Goal: Navigation & Orientation: Go to known website

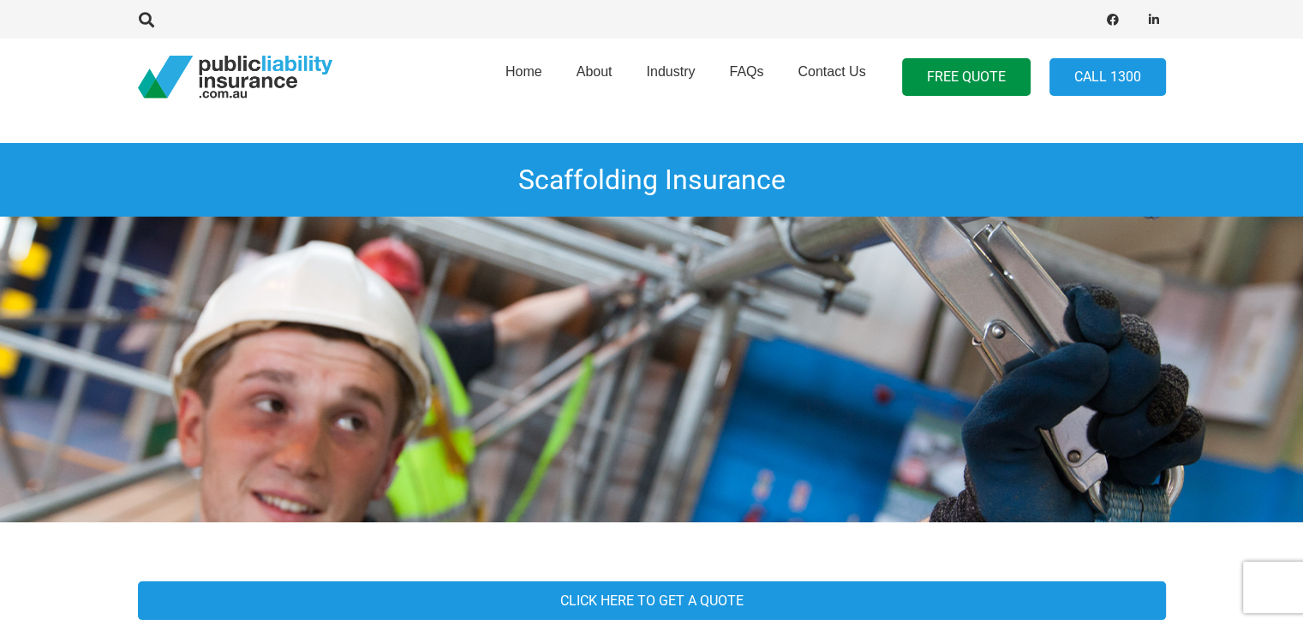
click at [273, 81] on img "pli_logotransparent" at bounding box center [235, 77] width 194 height 43
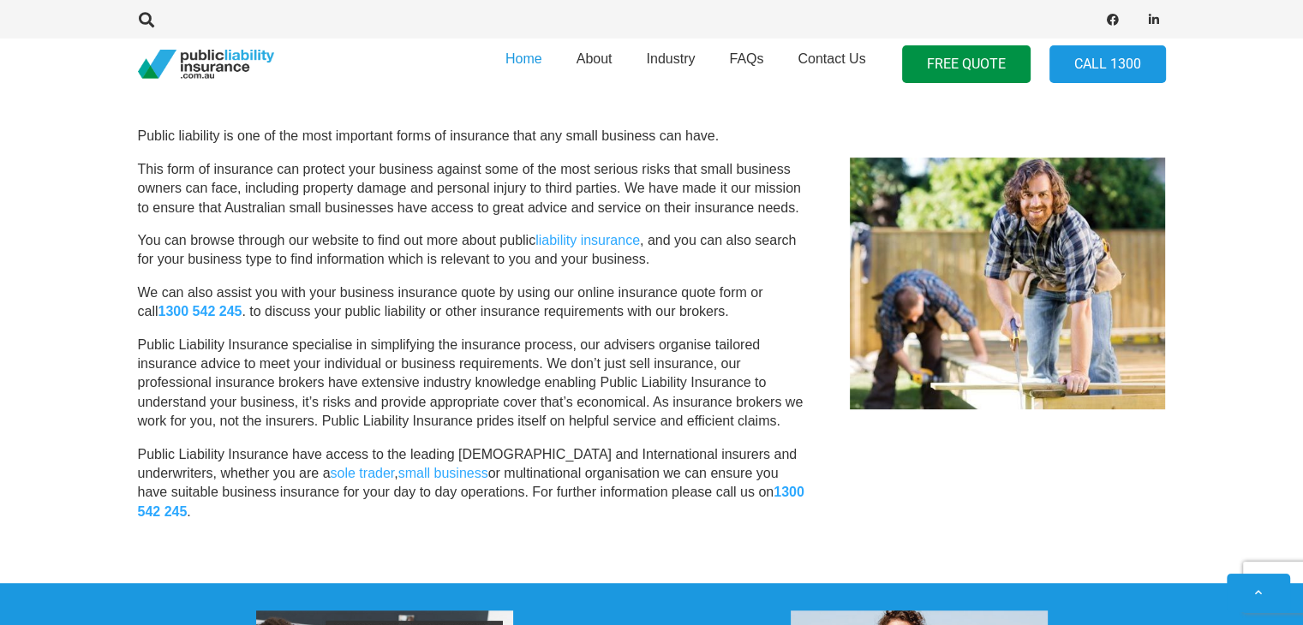
scroll to position [1028, 0]
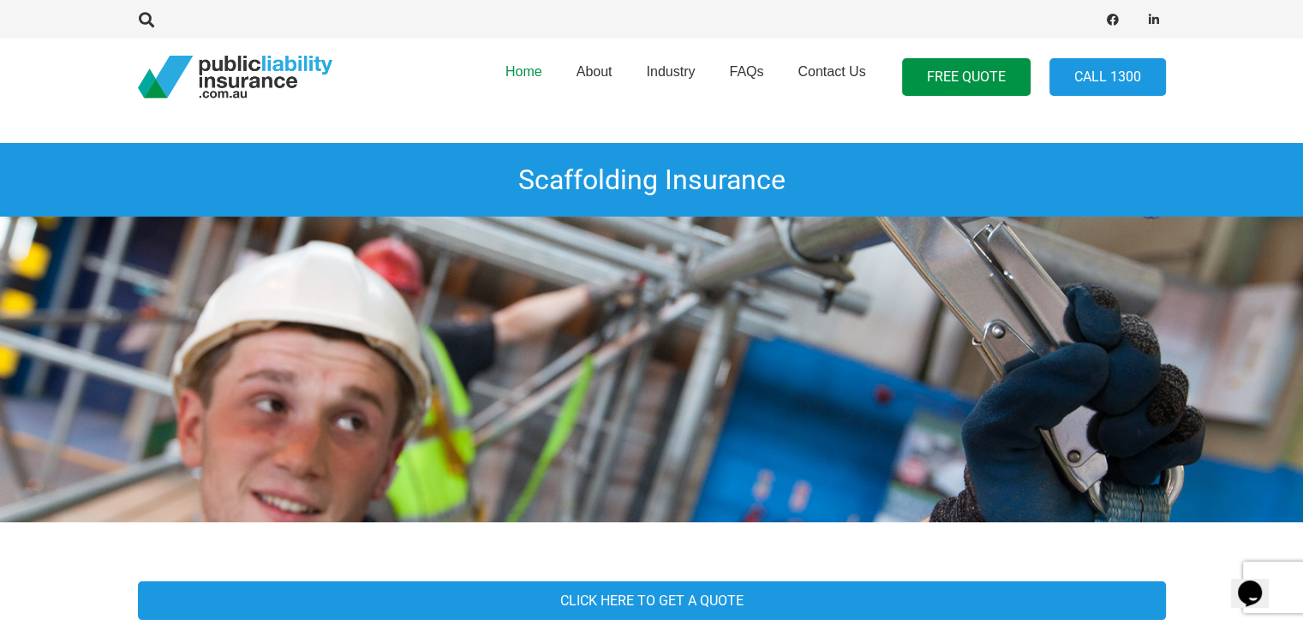
drag, startPoint x: 514, startPoint y: 69, endPoint x: 530, endPoint y: 100, distance: 35.6
click at [514, 69] on span "Home" at bounding box center [523, 71] width 37 height 15
